Goal: Obtain resource: Download file/media

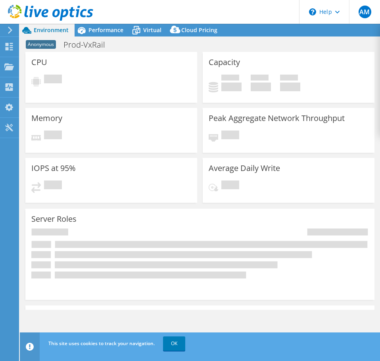
select select "USD"
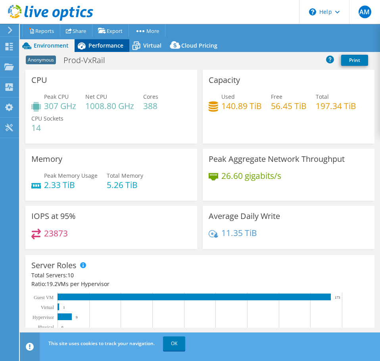
click at [124, 46] on div "Performance" at bounding box center [102, 45] width 55 height 13
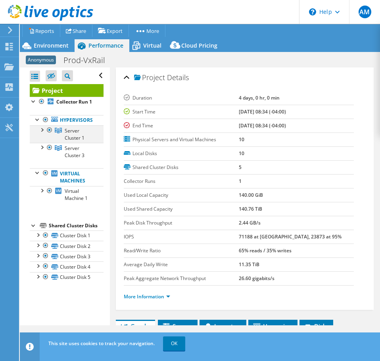
click at [43, 133] on div at bounding box center [42, 129] width 8 height 8
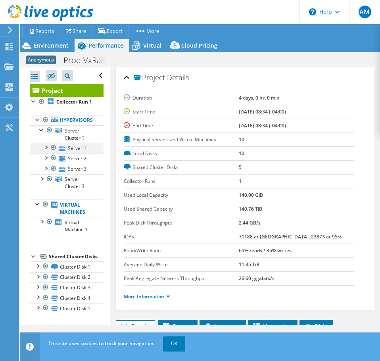
click at [46, 151] on div at bounding box center [46, 147] width 8 height 8
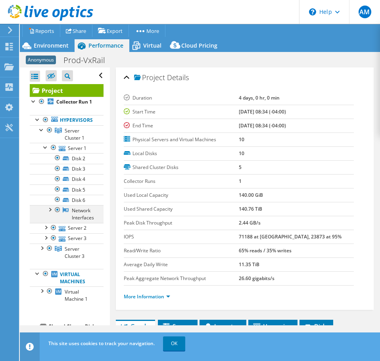
click at [52, 213] on div at bounding box center [50, 209] width 8 height 8
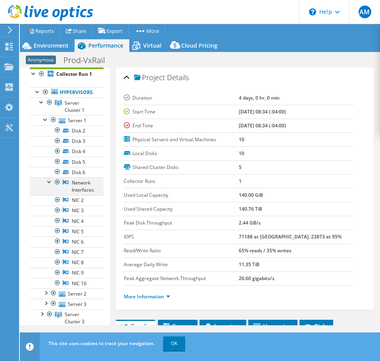
scroll to position [40, 0]
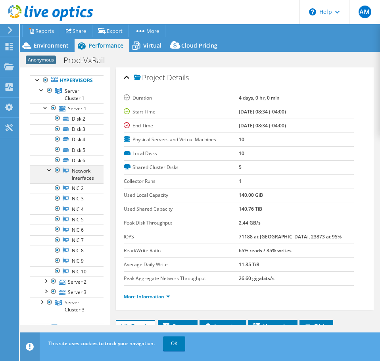
click at [50, 173] on div at bounding box center [50, 170] width 8 height 8
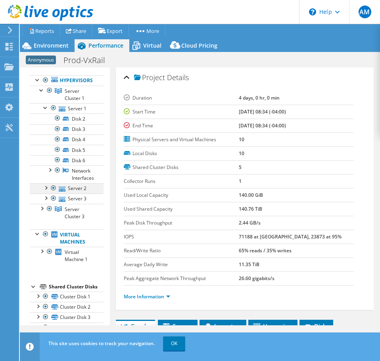
click at [47, 191] on div at bounding box center [46, 187] width 8 height 8
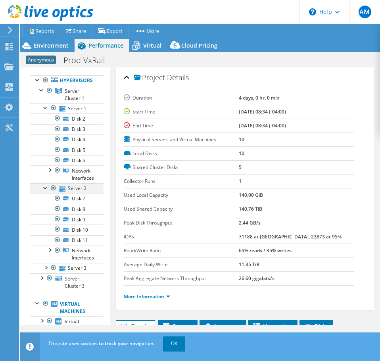
click at [47, 191] on div at bounding box center [46, 187] width 8 height 8
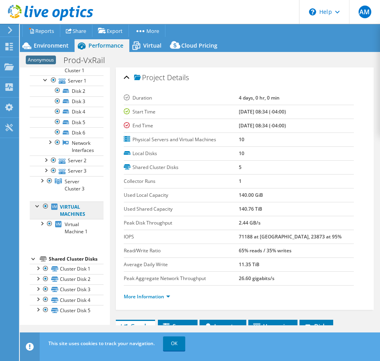
scroll to position [110, 0]
click at [42, 219] on div at bounding box center [42, 223] width 8 height 8
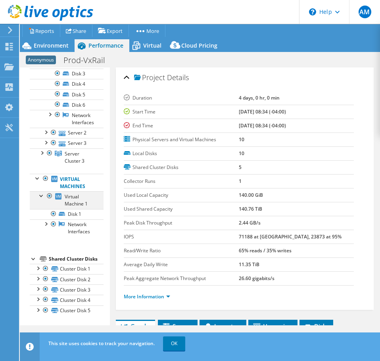
click at [42, 191] on div at bounding box center [42, 195] width 8 height 8
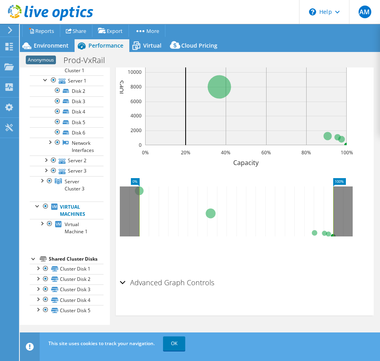
scroll to position [379, 0]
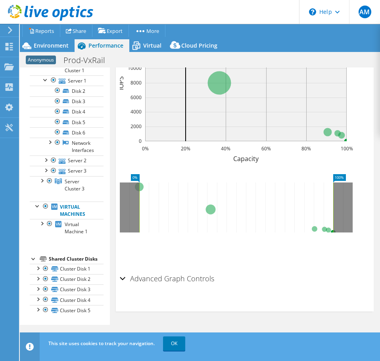
click at [125, 281] on h2 "Advanced Graph Controls" at bounding box center [167, 279] width 94 height 16
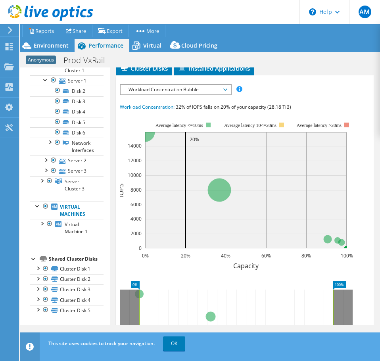
scroll to position [212, 0]
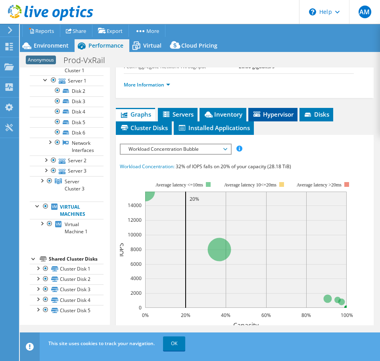
click at [269, 115] on span "Hypervisor" at bounding box center [272, 114] width 41 height 8
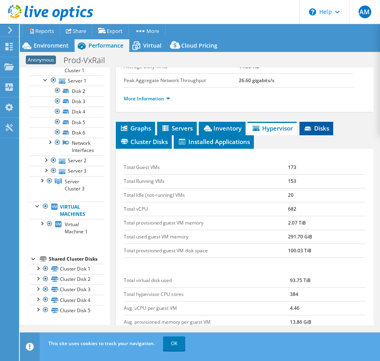
scroll to position [142, 0]
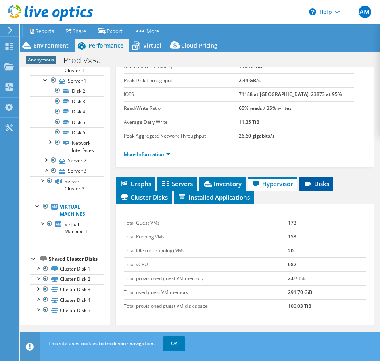
click at [314, 184] on span "Disks" at bounding box center [317, 184] width 26 height 8
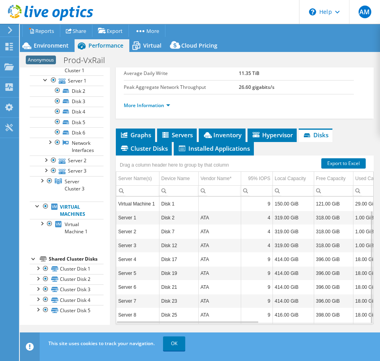
scroll to position [231, 0]
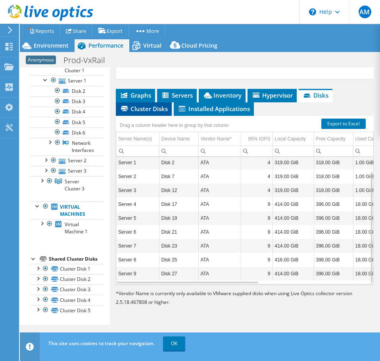
click at [144, 108] on span "Cluster Disks" at bounding box center [144, 109] width 48 height 8
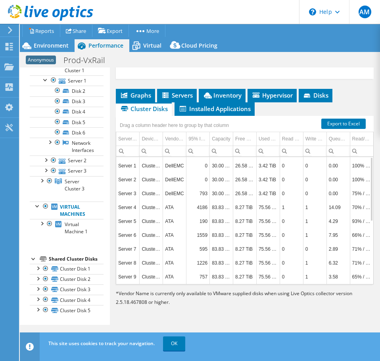
scroll to position [0, 0]
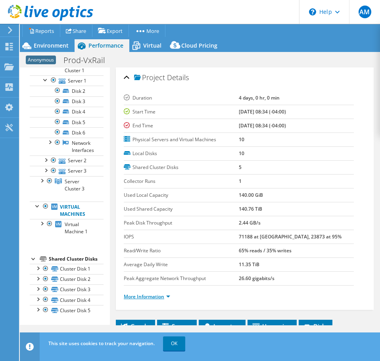
click at [166, 296] on link "More Information" at bounding box center [147, 296] width 46 height 7
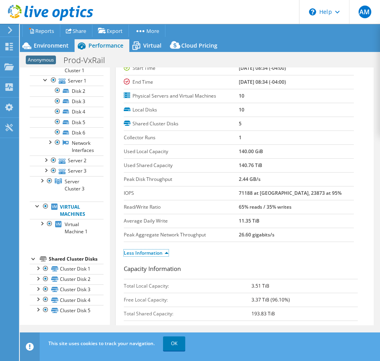
scroll to position [79, 0]
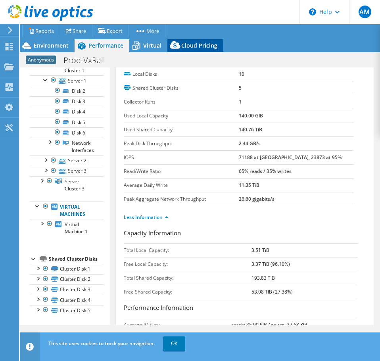
click at [199, 46] on span "Cloud Pricing" at bounding box center [199, 46] width 36 height 8
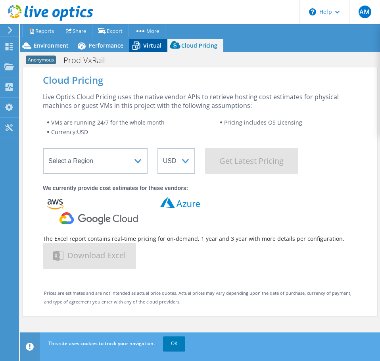
click at [146, 49] on span "Virtual" at bounding box center [152, 46] width 18 height 8
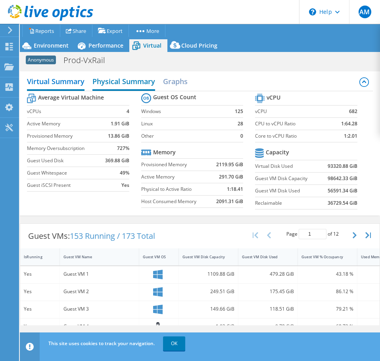
click at [132, 81] on h2 "Physical Summary" at bounding box center [123, 81] width 63 height 17
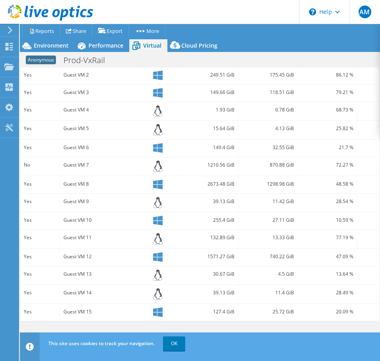
scroll to position [0, 0]
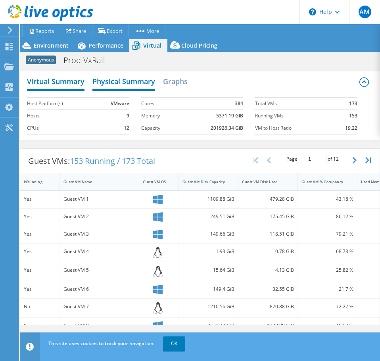
click at [67, 83] on h2 "Virtual Summary" at bounding box center [56, 81] width 58 height 17
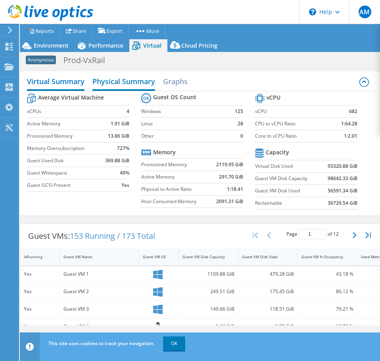
click at [139, 87] on h2 "Physical Summary" at bounding box center [123, 81] width 63 height 17
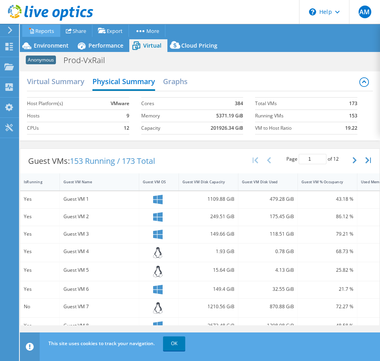
click at [50, 34] on link "Reports" at bounding box center [41, 31] width 38 height 12
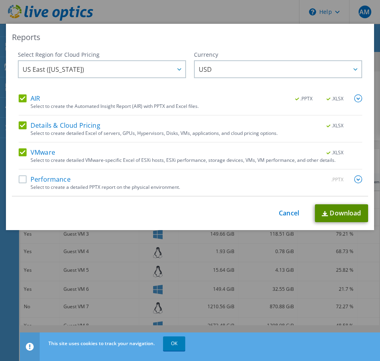
click at [322, 213] on img at bounding box center [325, 213] width 6 height 5
click at [288, 214] on link "Cancel" at bounding box center [289, 214] width 20 height 8
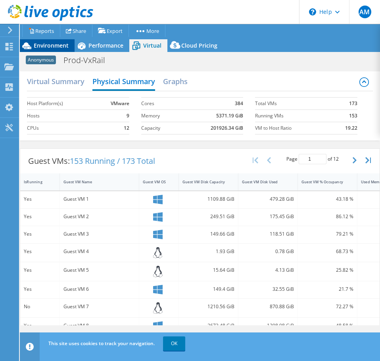
click at [45, 43] on span "Environment" at bounding box center [51, 46] width 35 height 8
